Goal: Navigation & Orientation: Find specific page/section

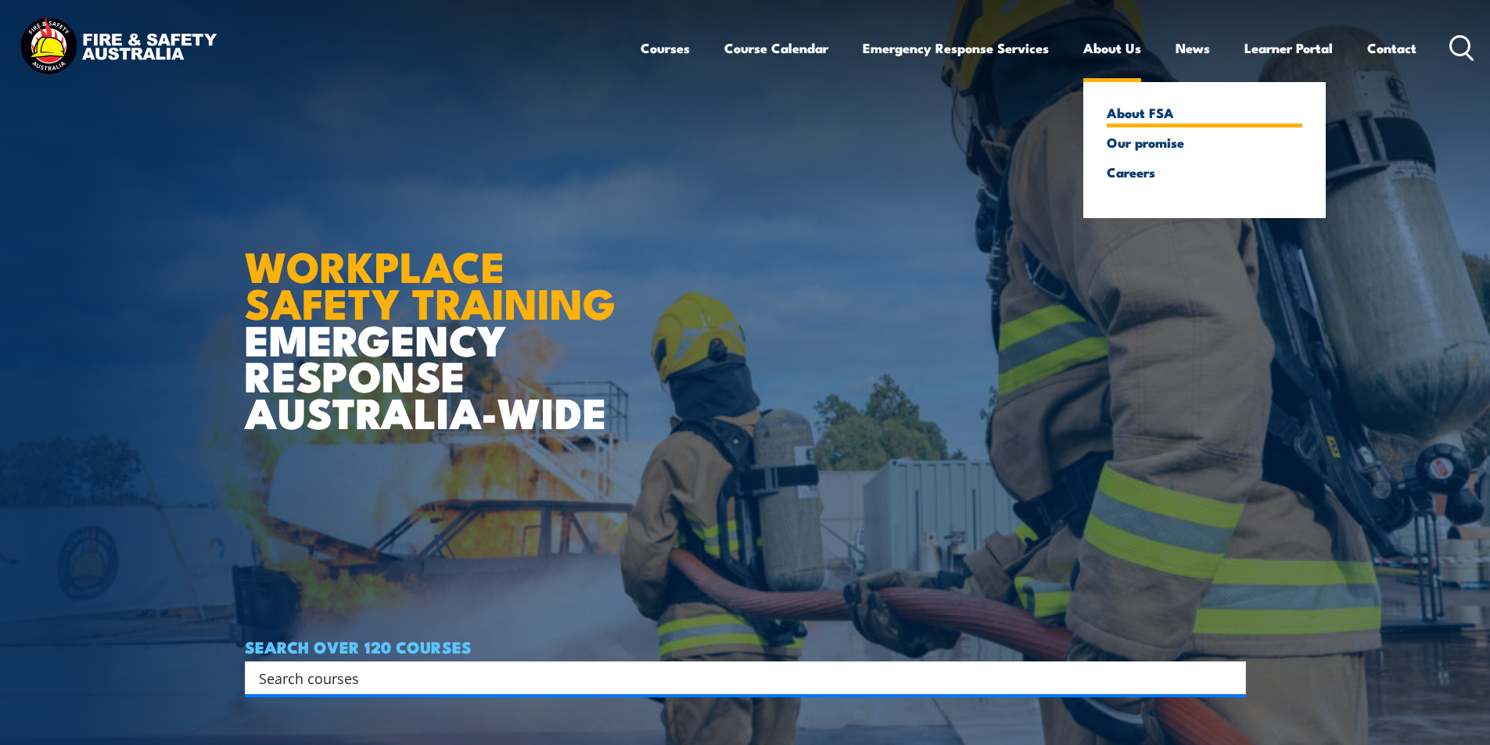
click at [1142, 113] on link "About FSA" at bounding box center [1204, 113] width 195 height 14
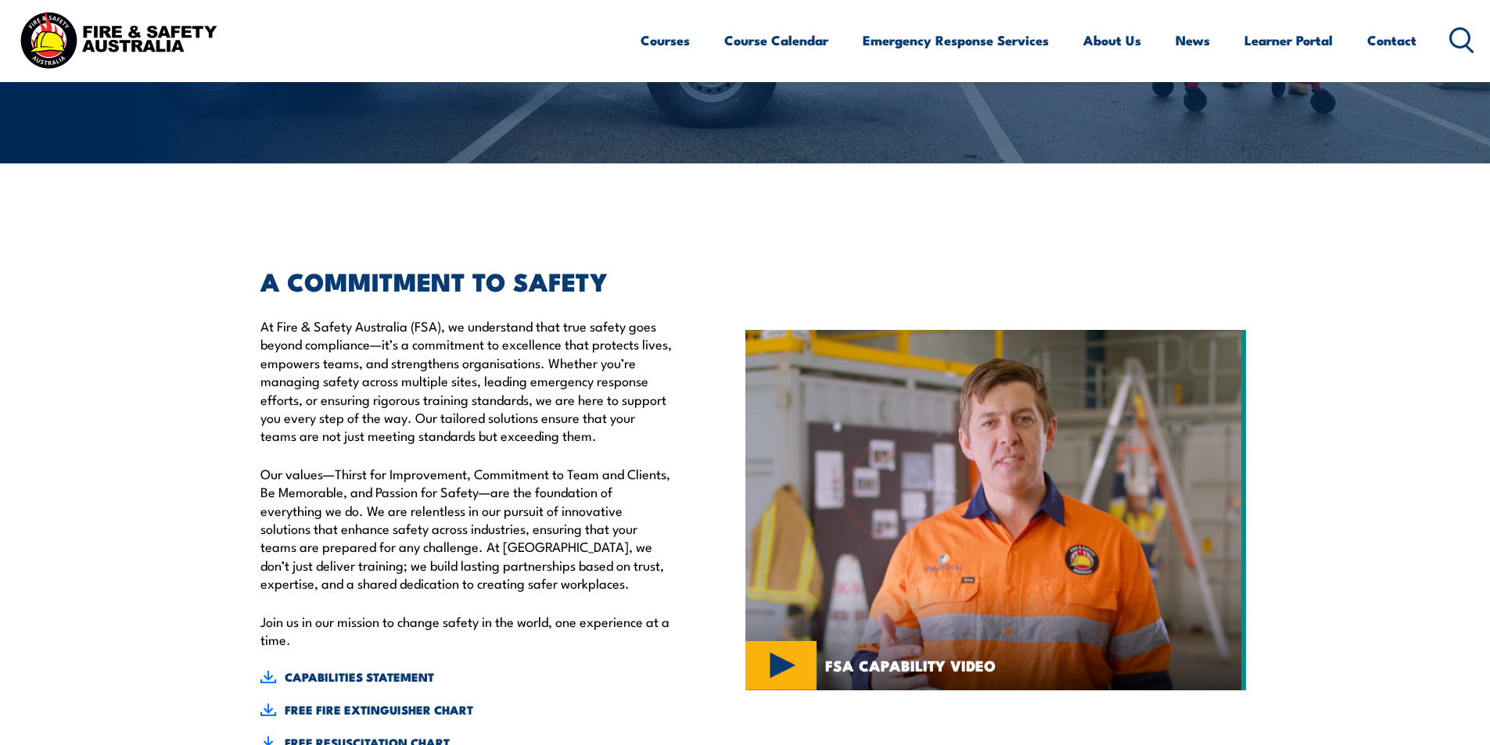
scroll to position [313, 0]
